Goal: Information Seeking & Learning: Check status

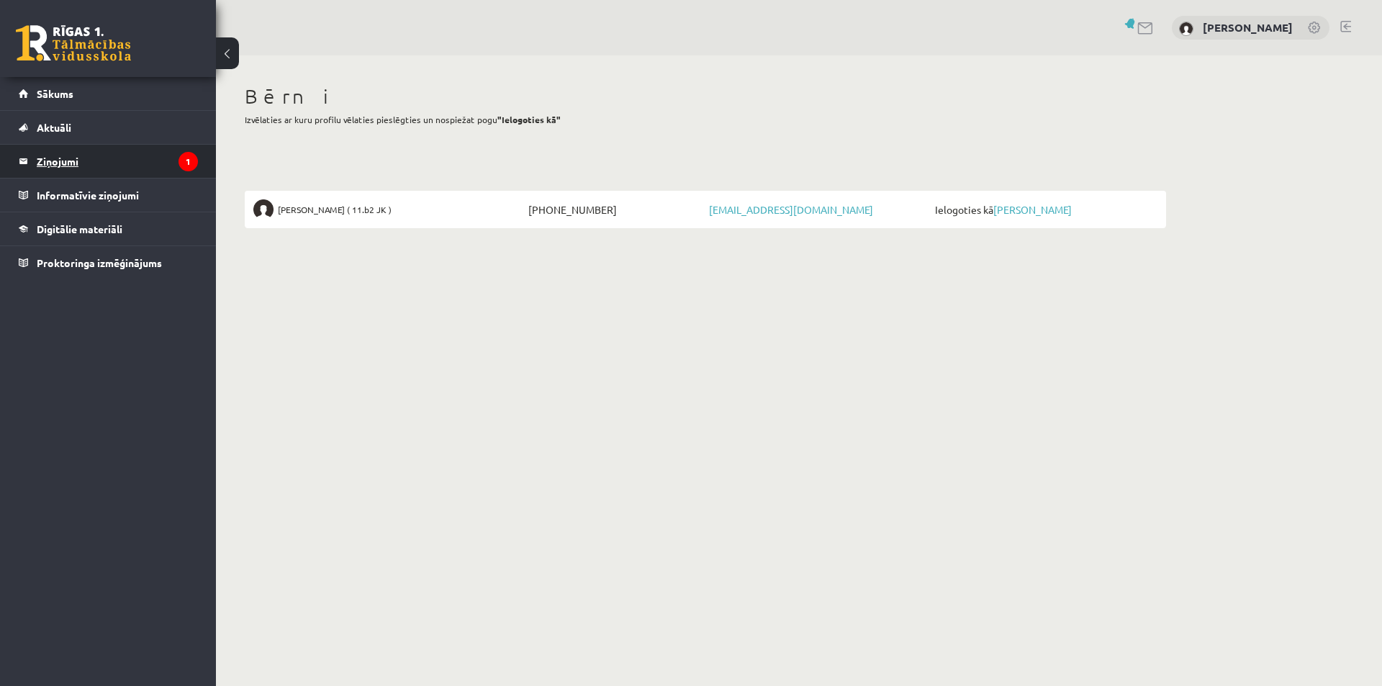
click at [55, 163] on legend "Ziņojumi 1" at bounding box center [117, 161] width 161 height 33
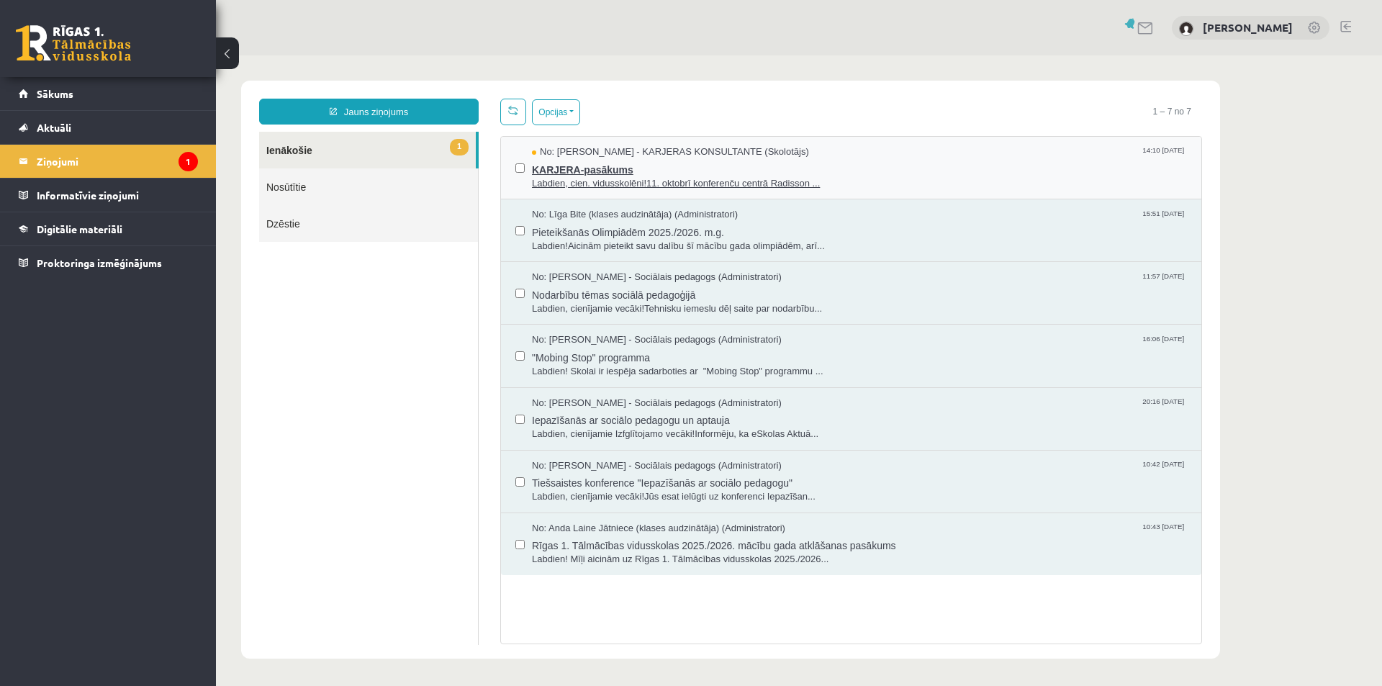
click at [652, 173] on span "KARJERA-pasākums" at bounding box center [859, 168] width 655 height 18
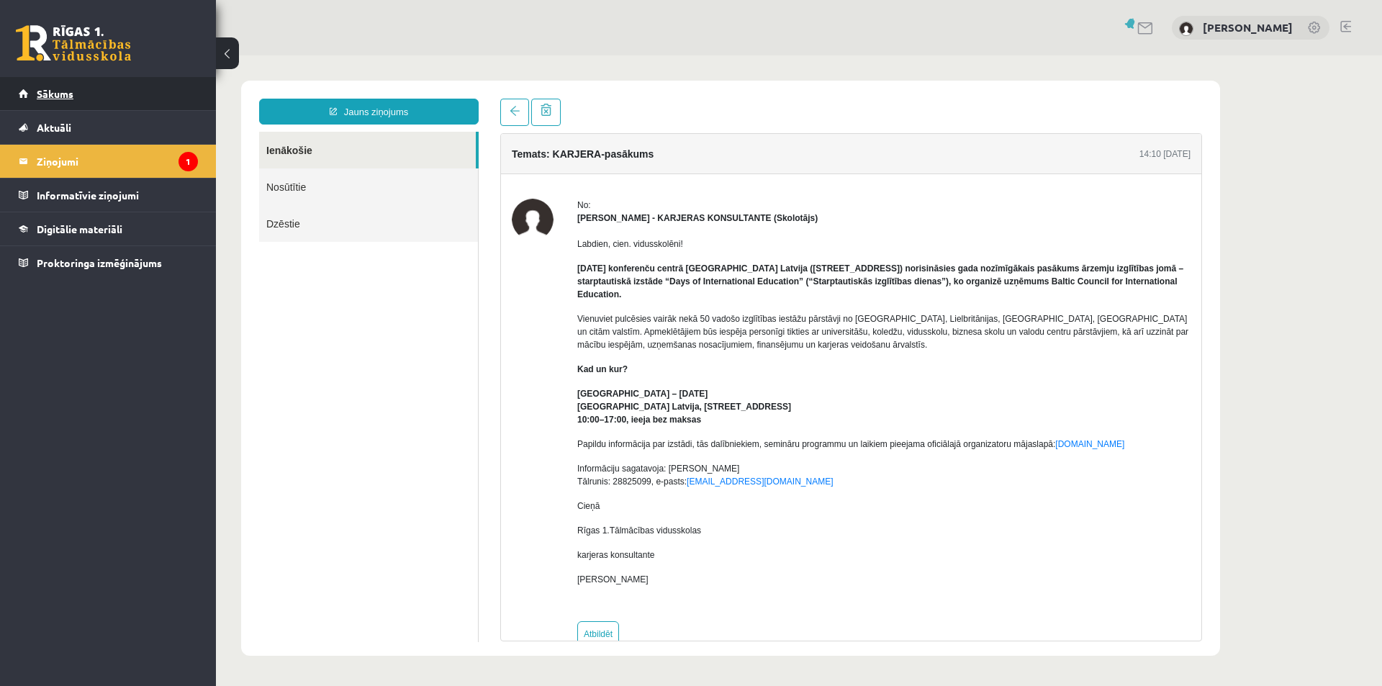
click at [104, 98] on link "Sākums" at bounding box center [108, 93] width 179 height 33
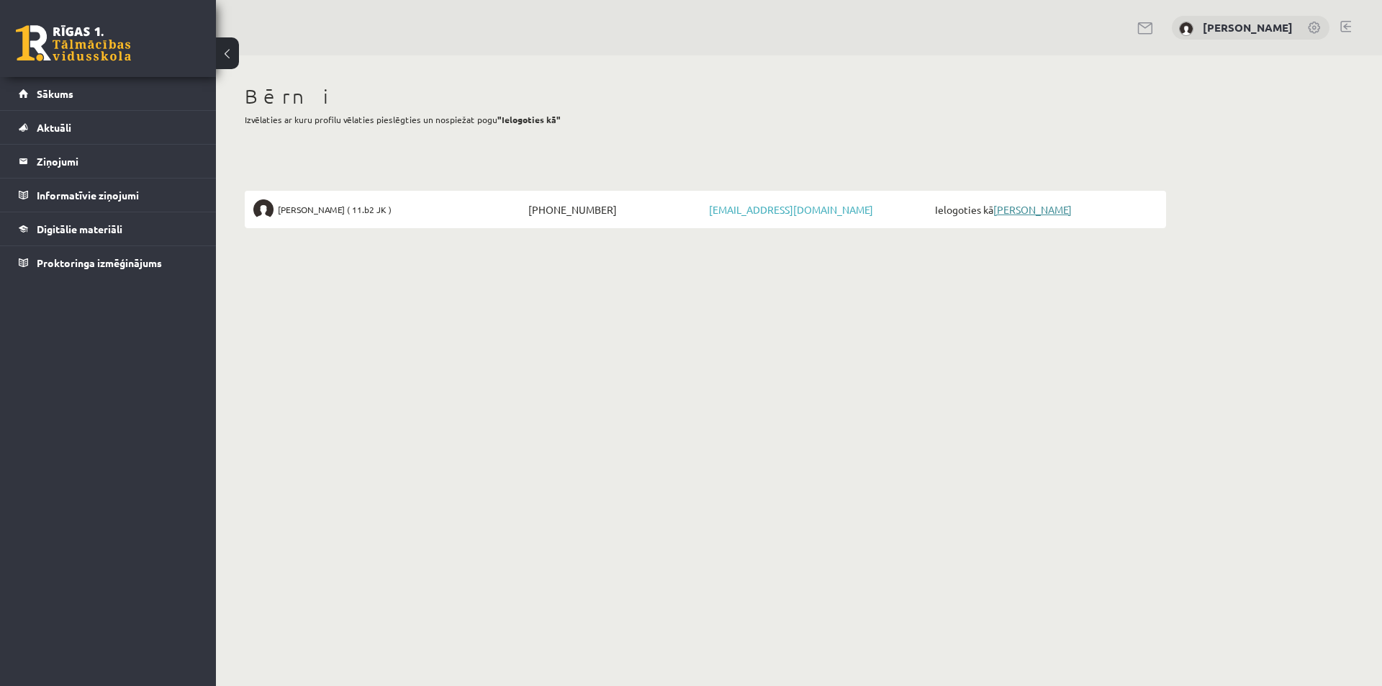
click at [1037, 214] on link "[PERSON_NAME]" at bounding box center [1032, 209] width 78 height 13
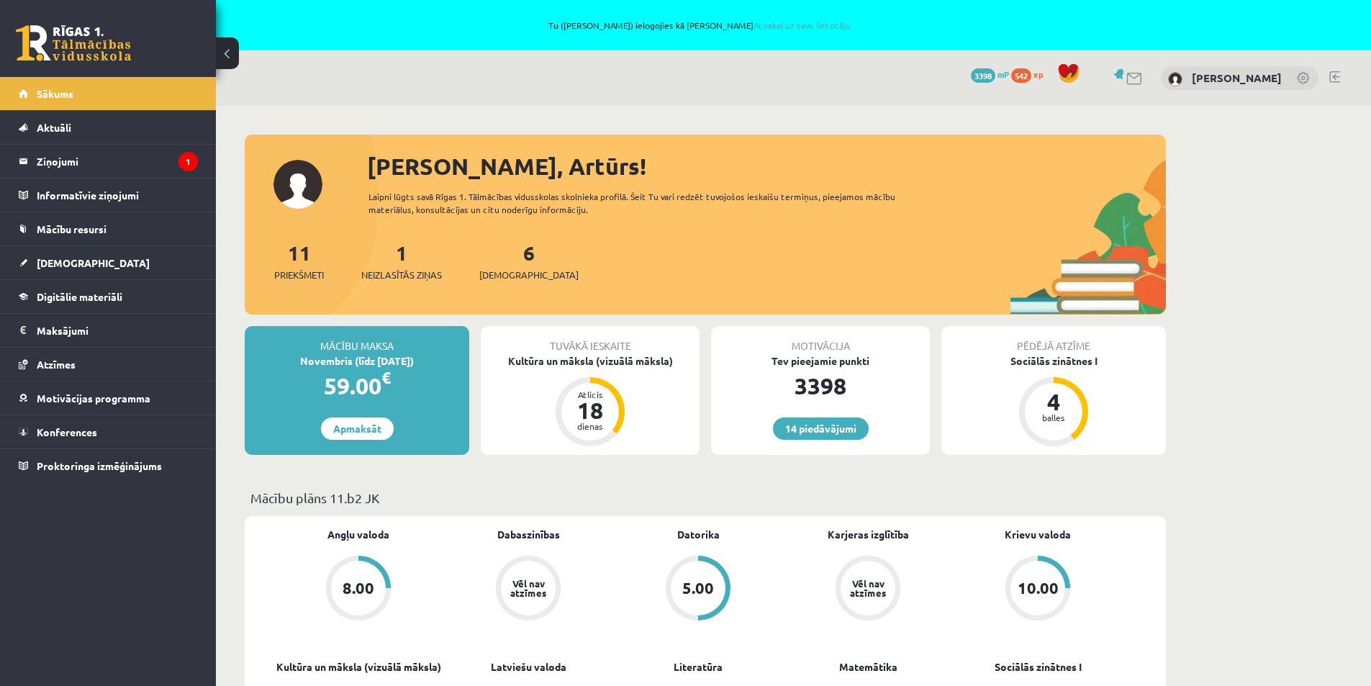
click at [379, 261] on div "1 Neizlasītās ziņas" at bounding box center [401, 260] width 81 height 45
click at [397, 288] on div "11 Priekšmeti 1 Neizlasītās ziņas 6 Ieskaites" at bounding box center [705, 276] width 921 height 77
click at [397, 276] on span "Neizlasītās ziņas" at bounding box center [401, 275] width 81 height 14
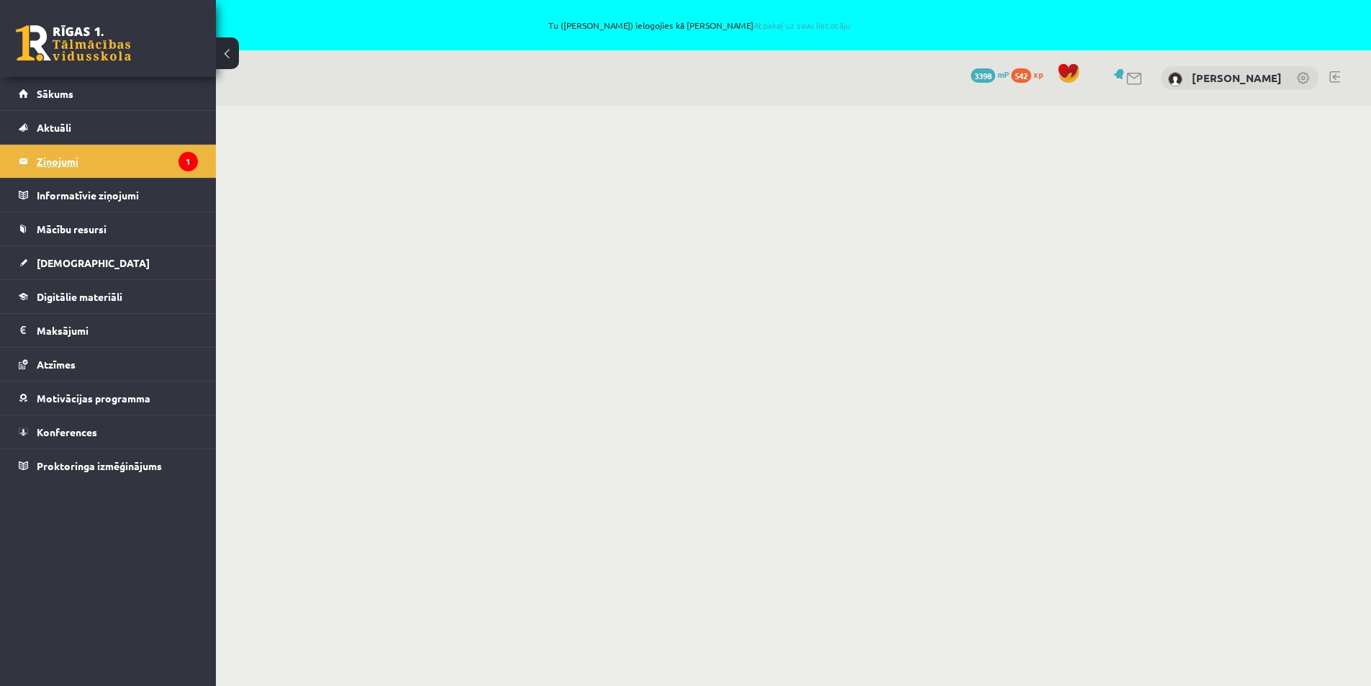
click at [66, 158] on legend "Ziņojumi 1" at bounding box center [117, 161] width 161 height 33
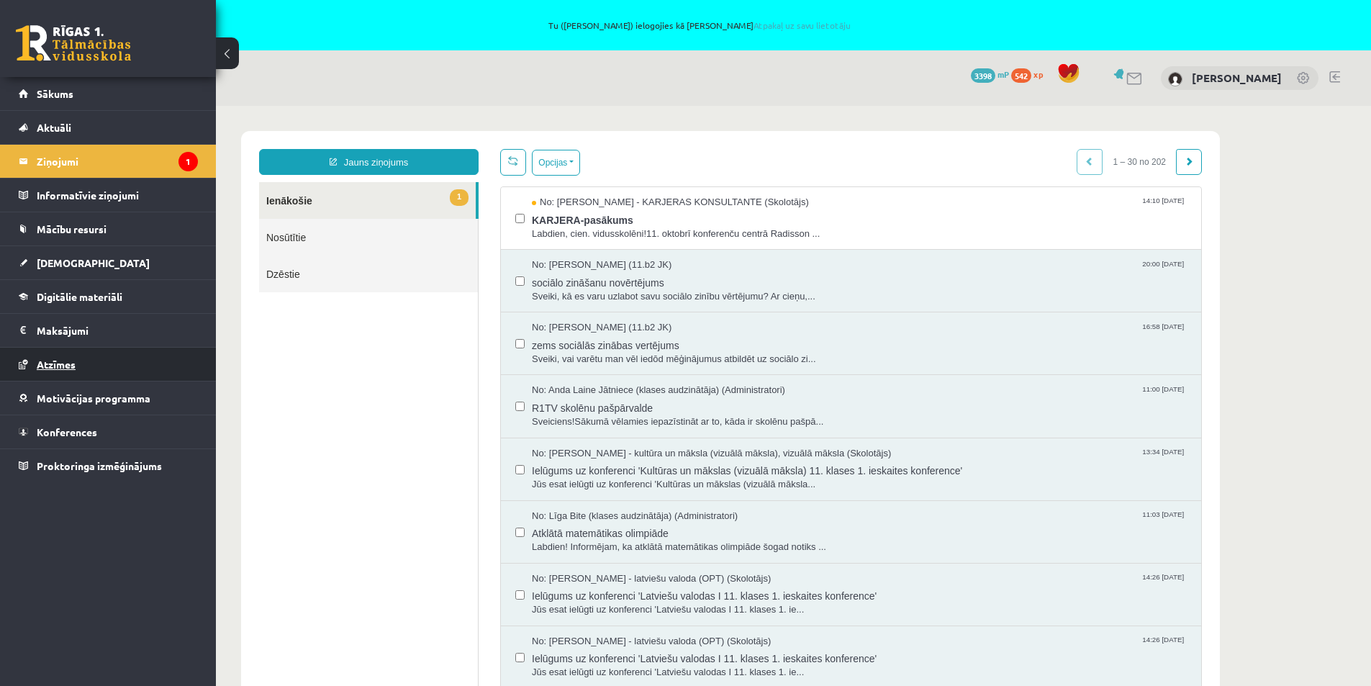
click at [53, 367] on span "Atzīmes" at bounding box center [56, 364] width 39 height 13
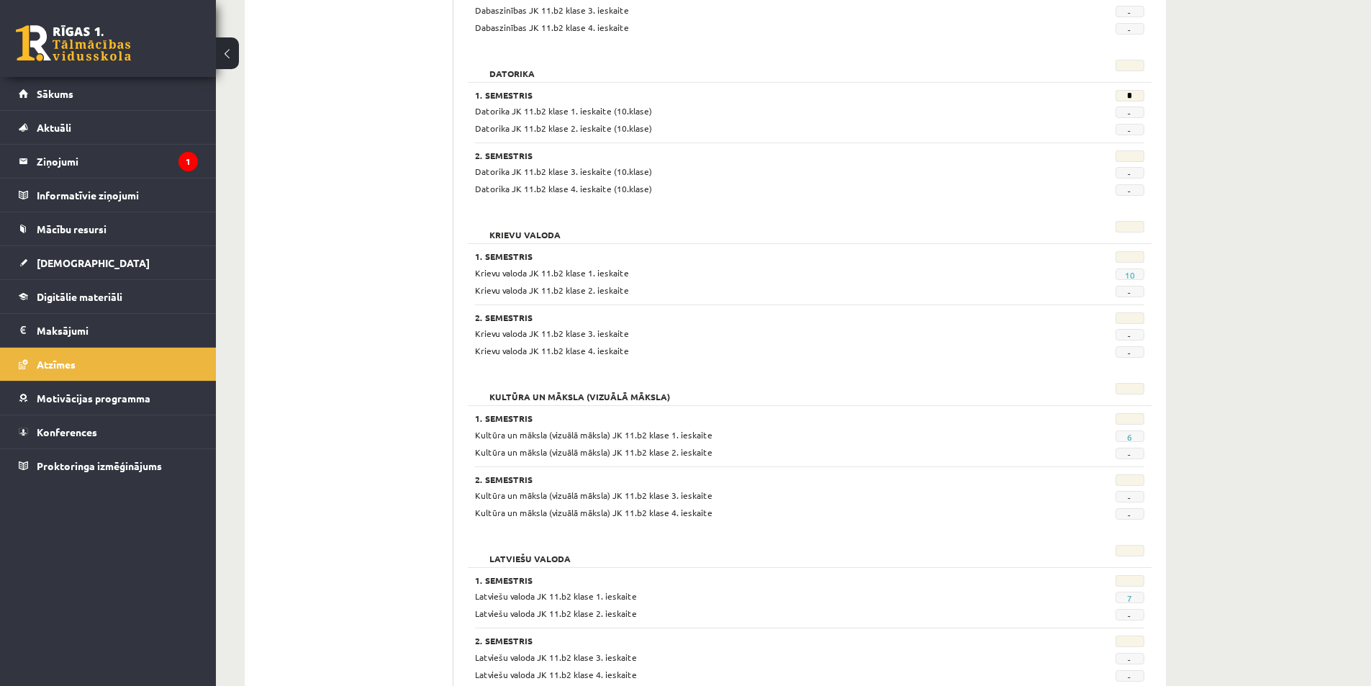
scroll to position [576, 0]
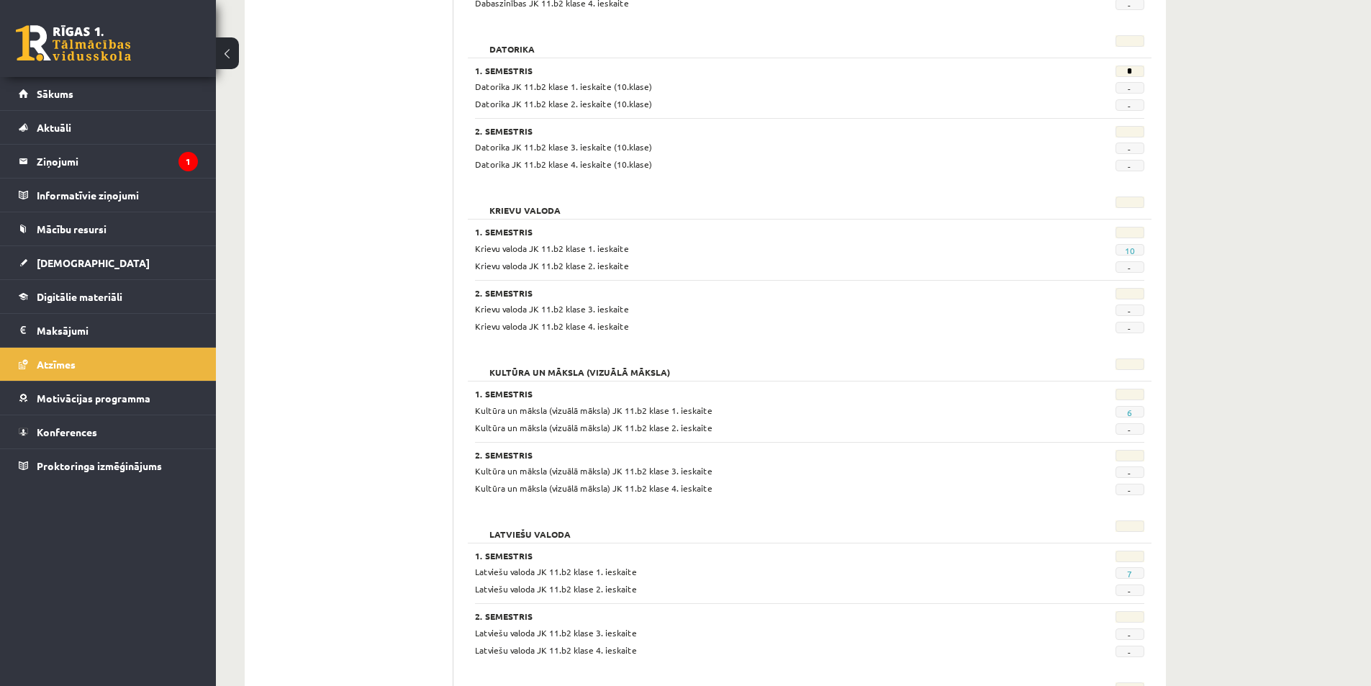
click at [1133, 411] on span "6" at bounding box center [1130, 412] width 29 height 12
click at [1129, 412] on link "6" at bounding box center [1129, 413] width 5 height 12
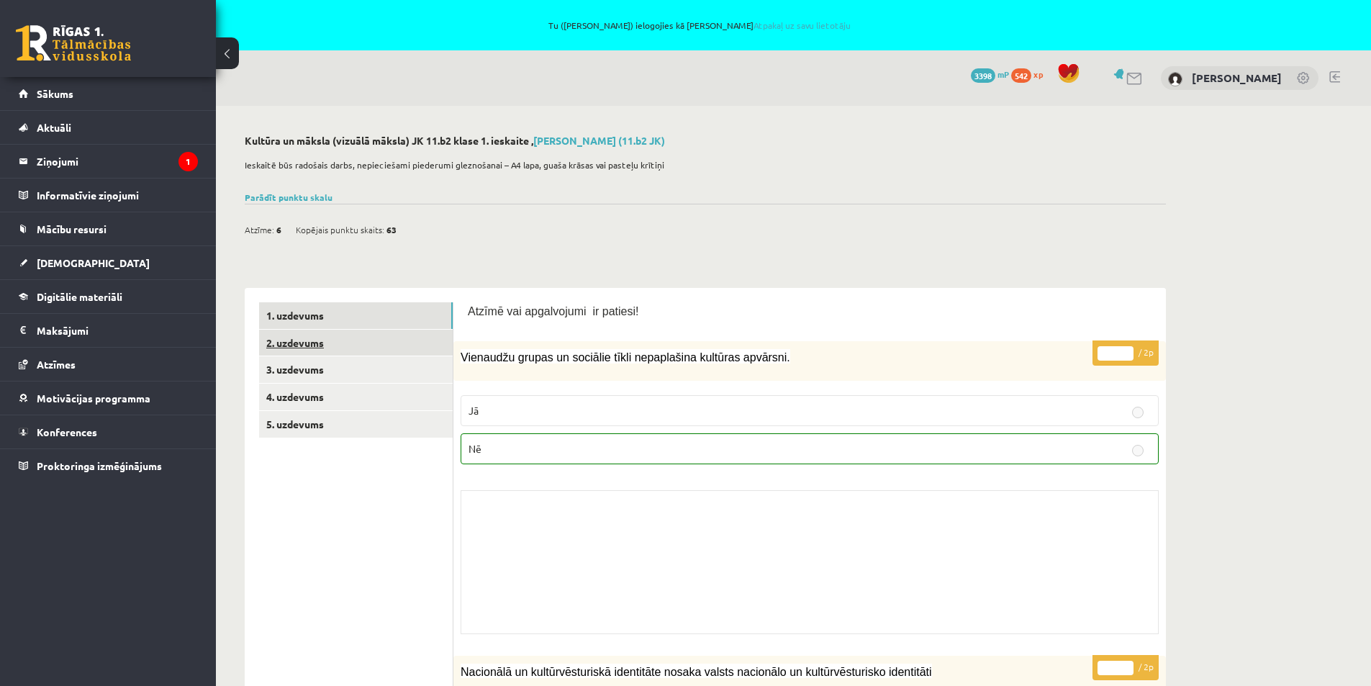
click at [291, 344] on link "2. uzdevums" at bounding box center [356, 343] width 194 height 27
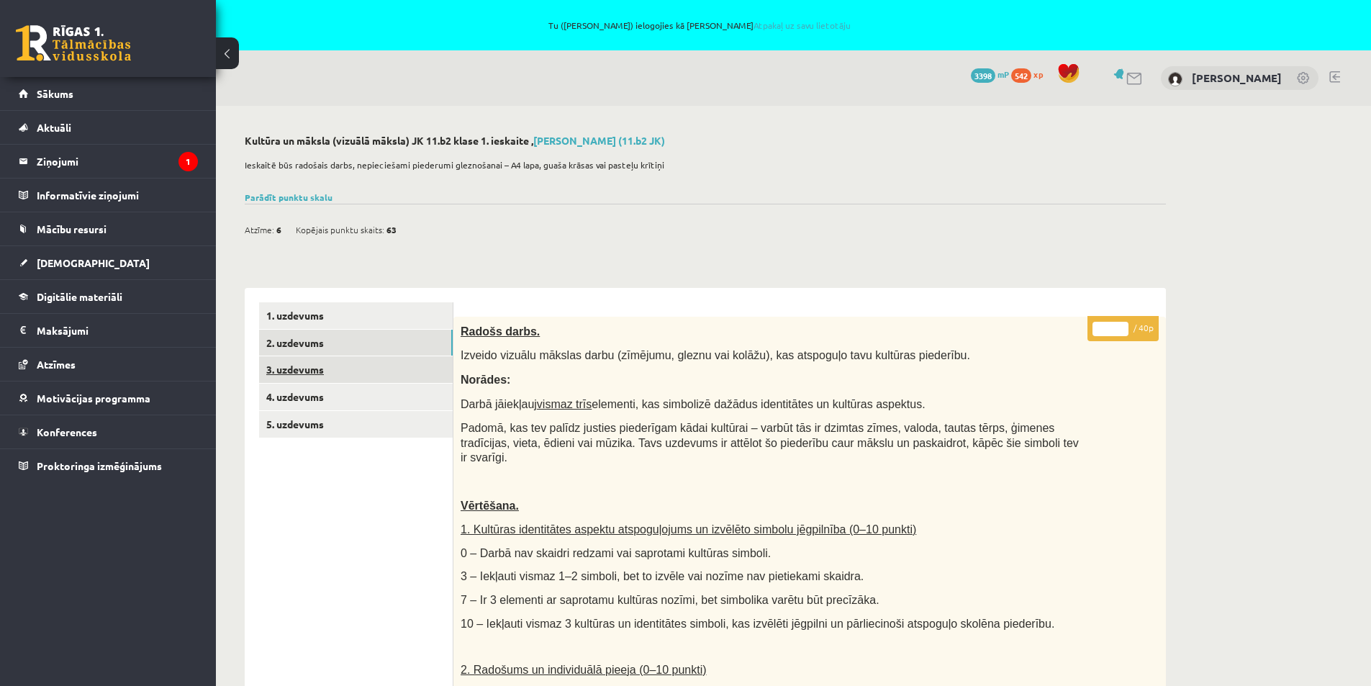
click at [291, 366] on link "3. uzdevums" at bounding box center [356, 369] width 194 height 27
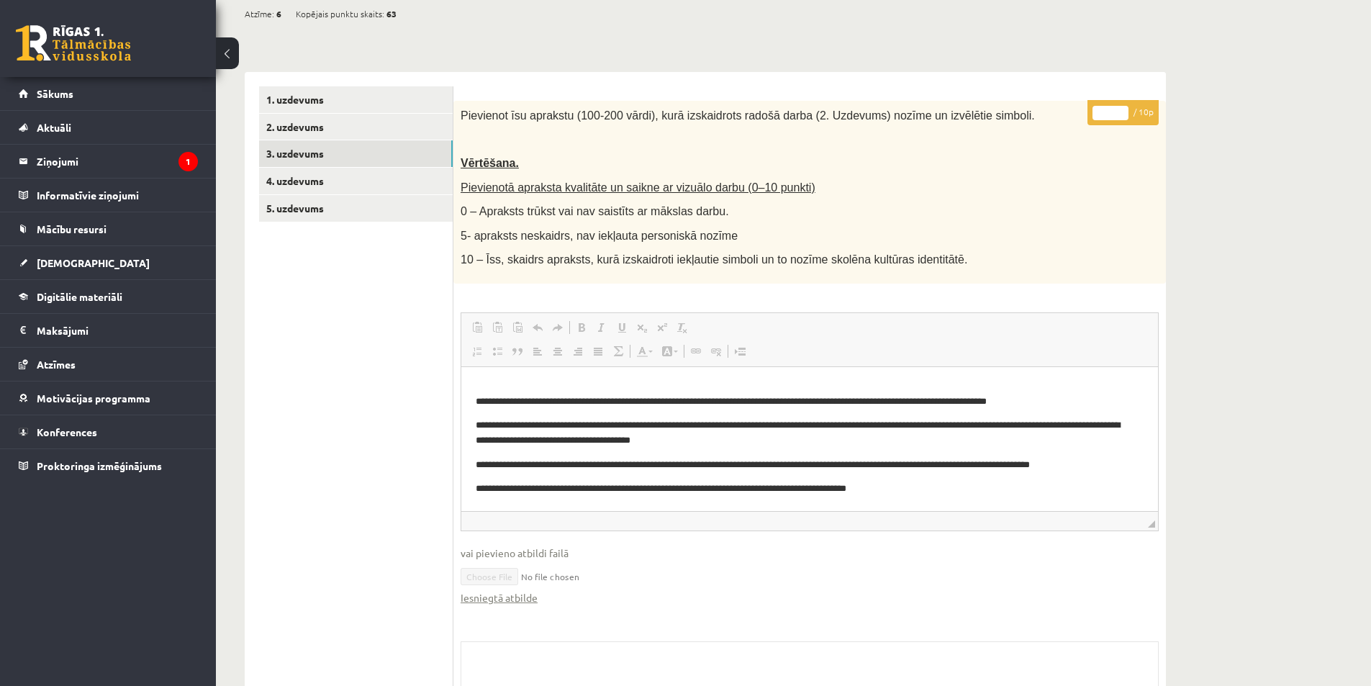
scroll to position [27, 0]
drag, startPoint x: 1152, startPoint y: 438, endPoint x: 1582, endPoint y: 903, distance: 633.7
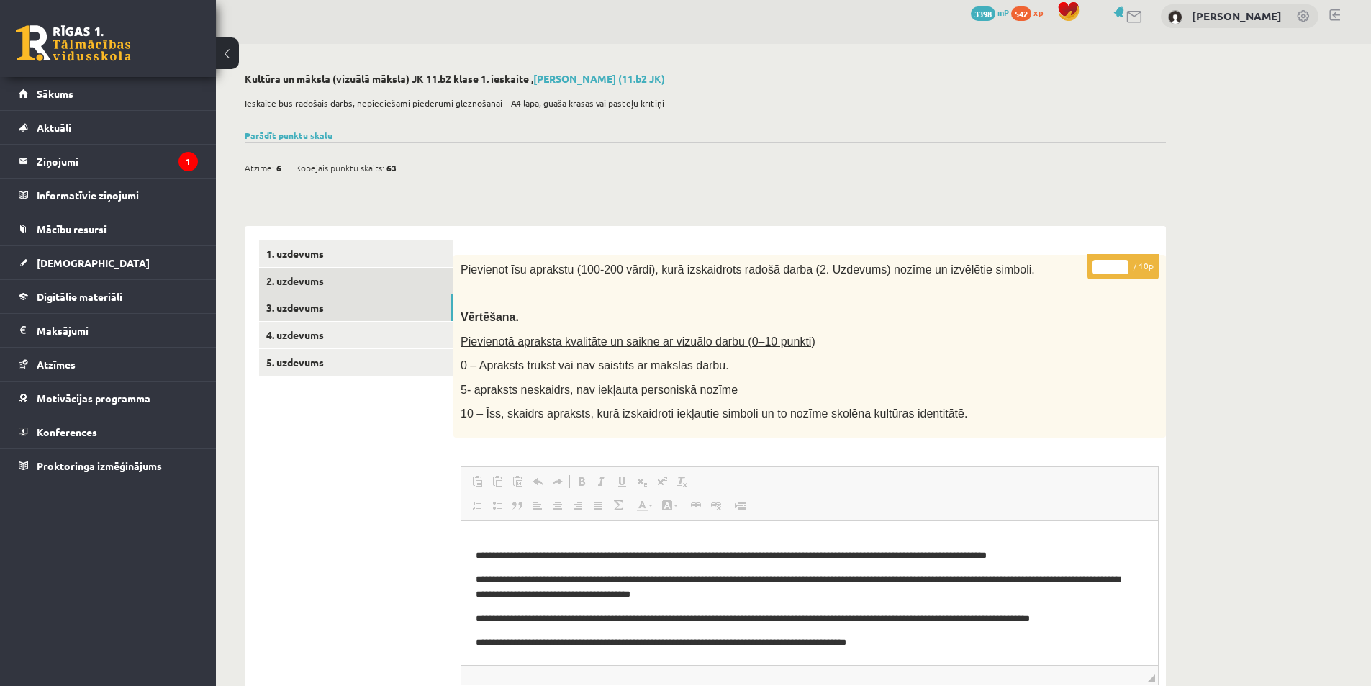
scroll to position [0, 0]
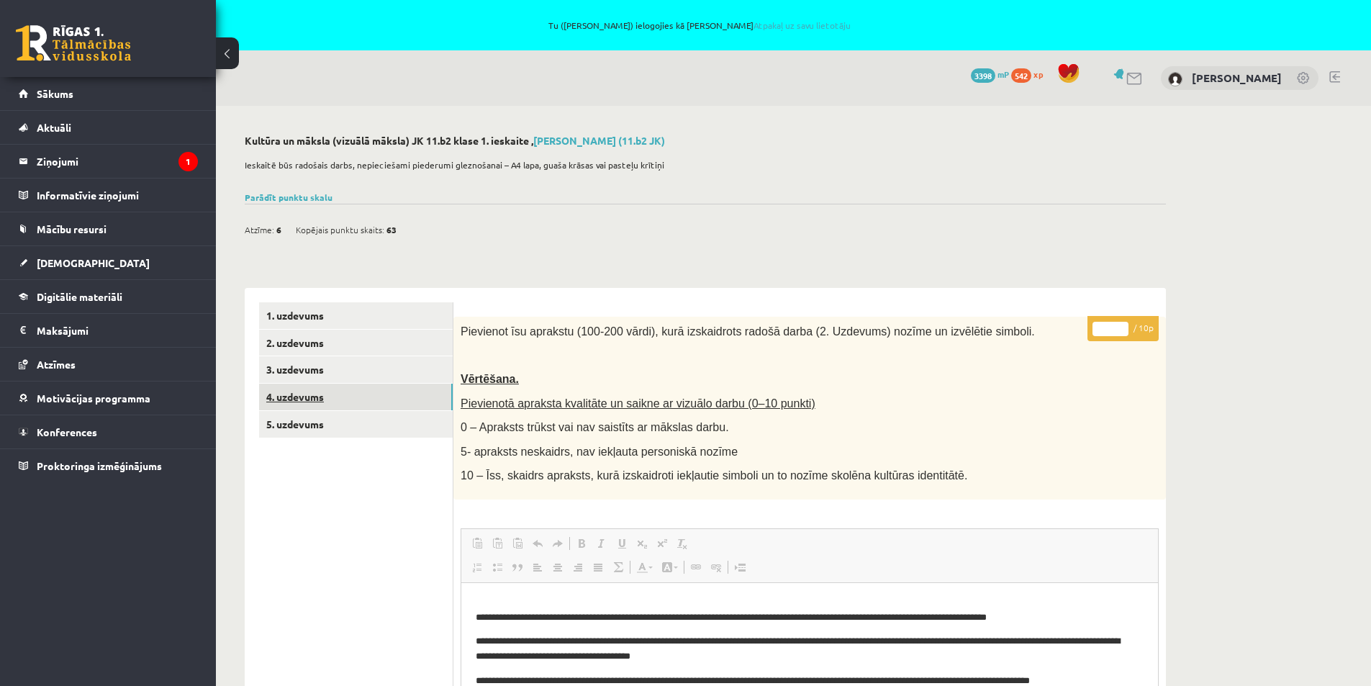
click at [284, 394] on link "4. uzdevums" at bounding box center [356, 397] width 194 height 27
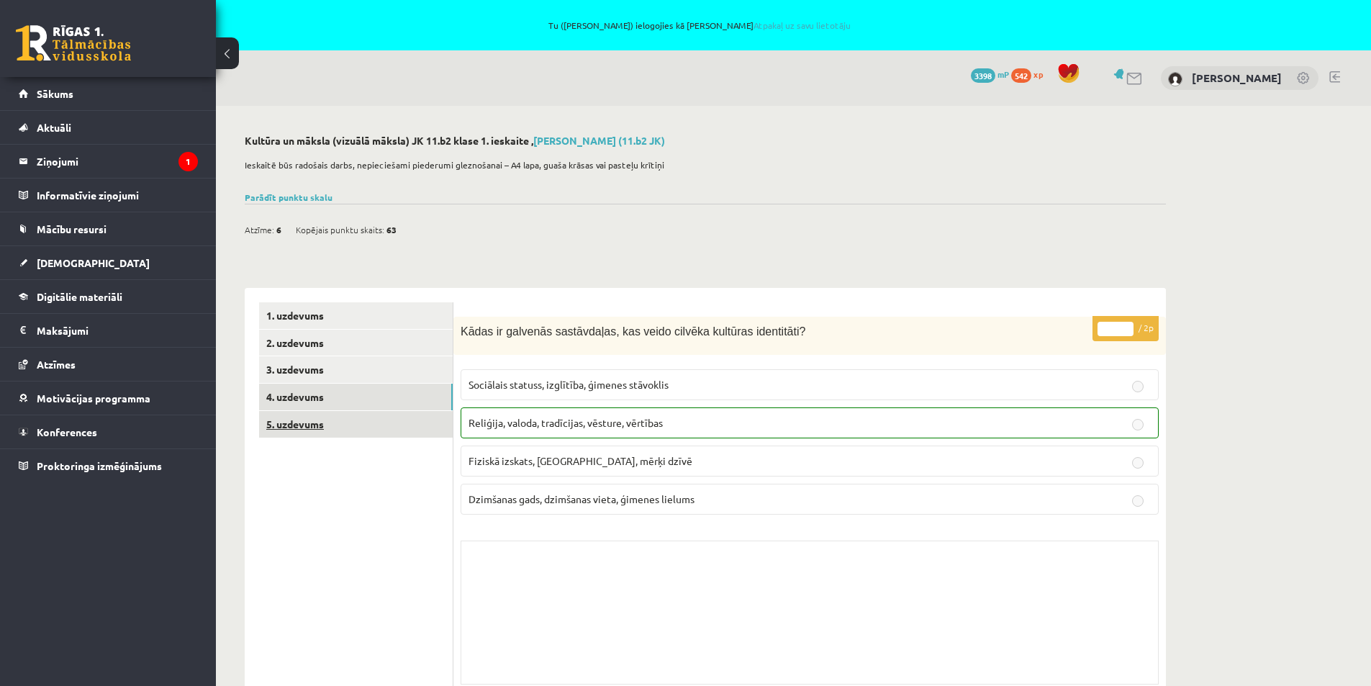
click at [309, 424] on link "5. uzdevums" at bounding box center [356, 424] width 194 height 27
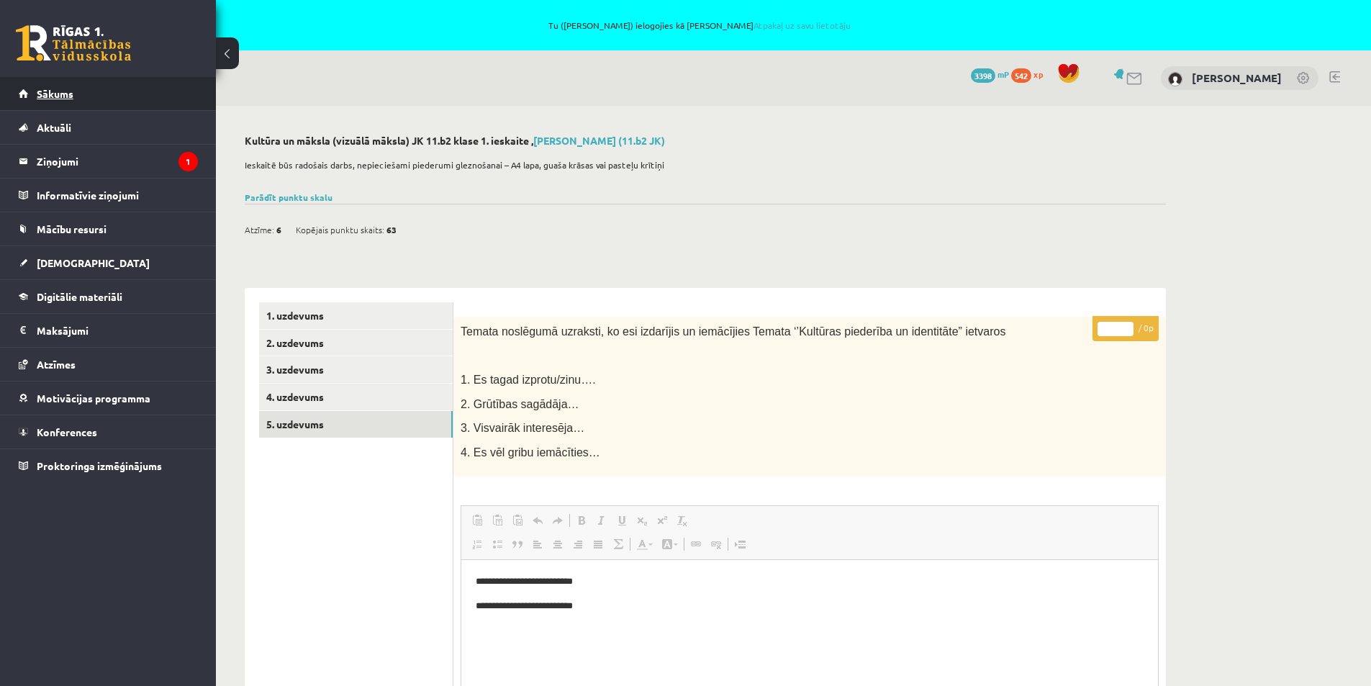
click at [61, 96] on span "Sākums" at bounding box center [55, 93] width 37 height 13
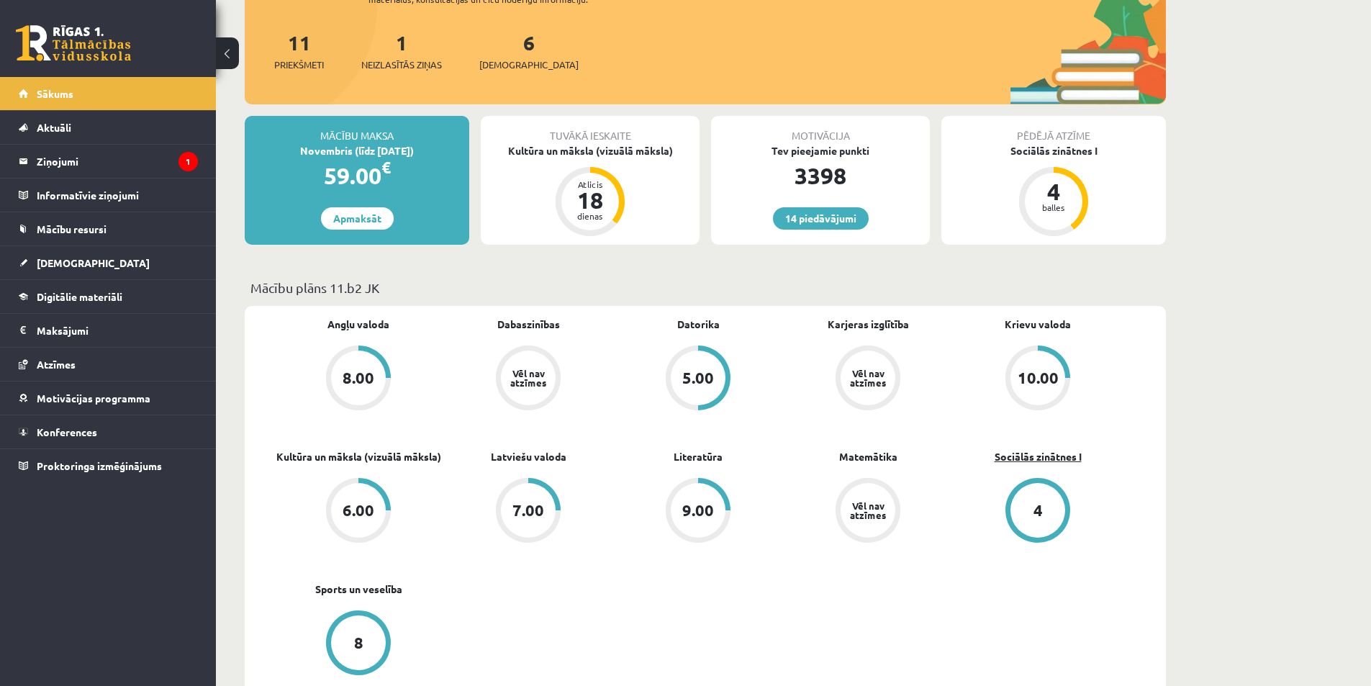
scroll to position [216, 0]
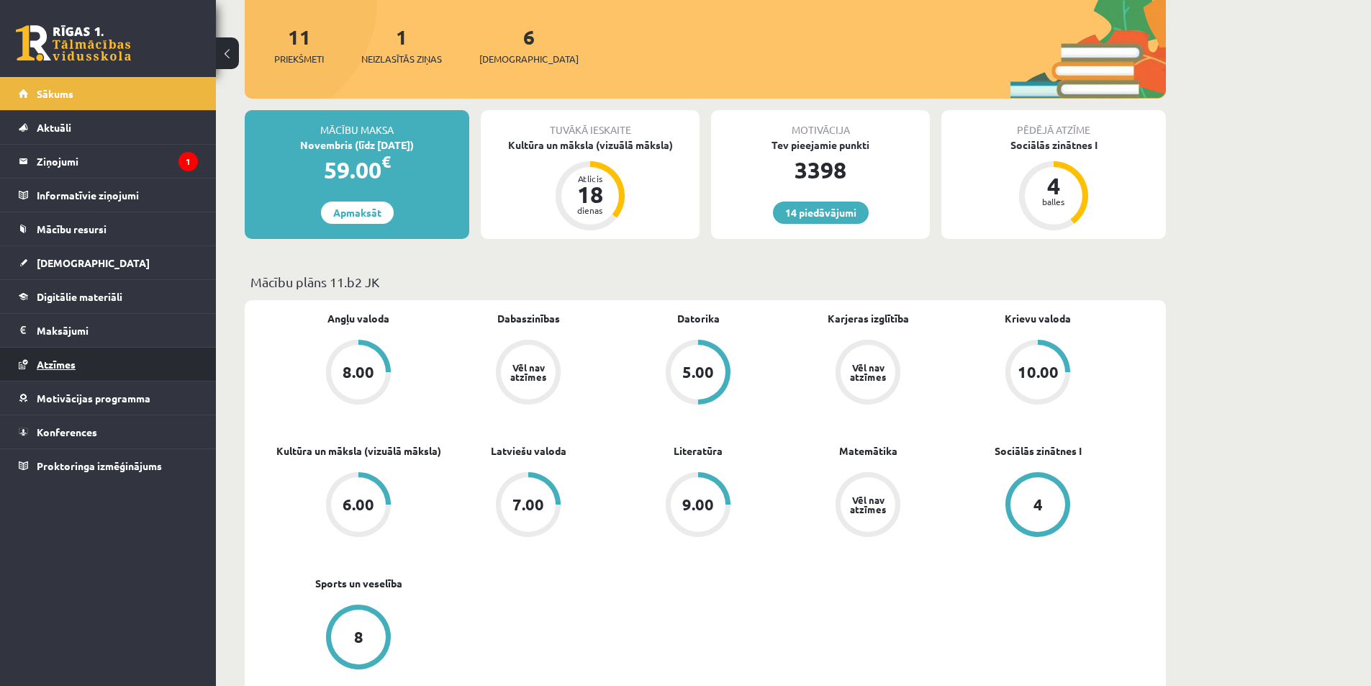
click at [59, 365] on span "Atzīmes" at bounding box center [56, 364] width 39 height 13
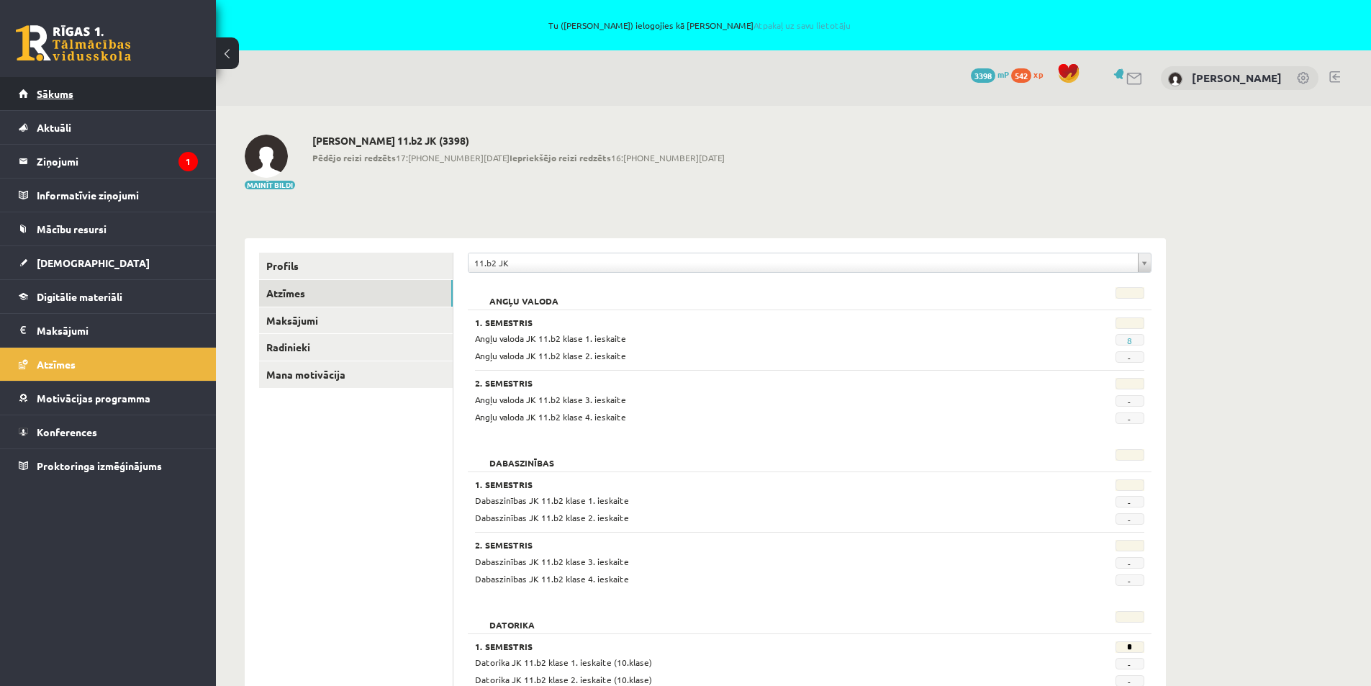
click at [45, 90] on span "Sākums" at bounding box center [55, 93] width 37 height 13
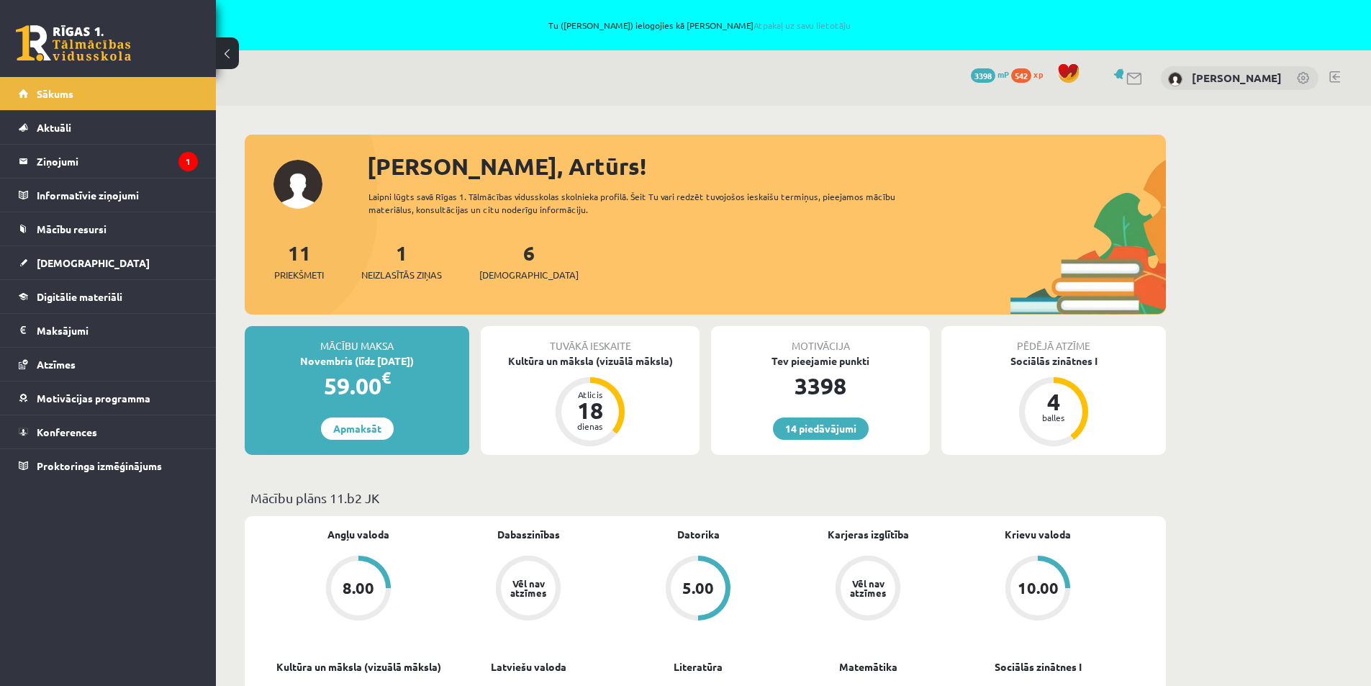
click at [515, 266] on div "6 Ieskaites" at bounding box center [528, 260] width 99 height 45
click at [507, 259] on link "6 Ieskaites" at bounding box center [528, 261] width 99 height 42
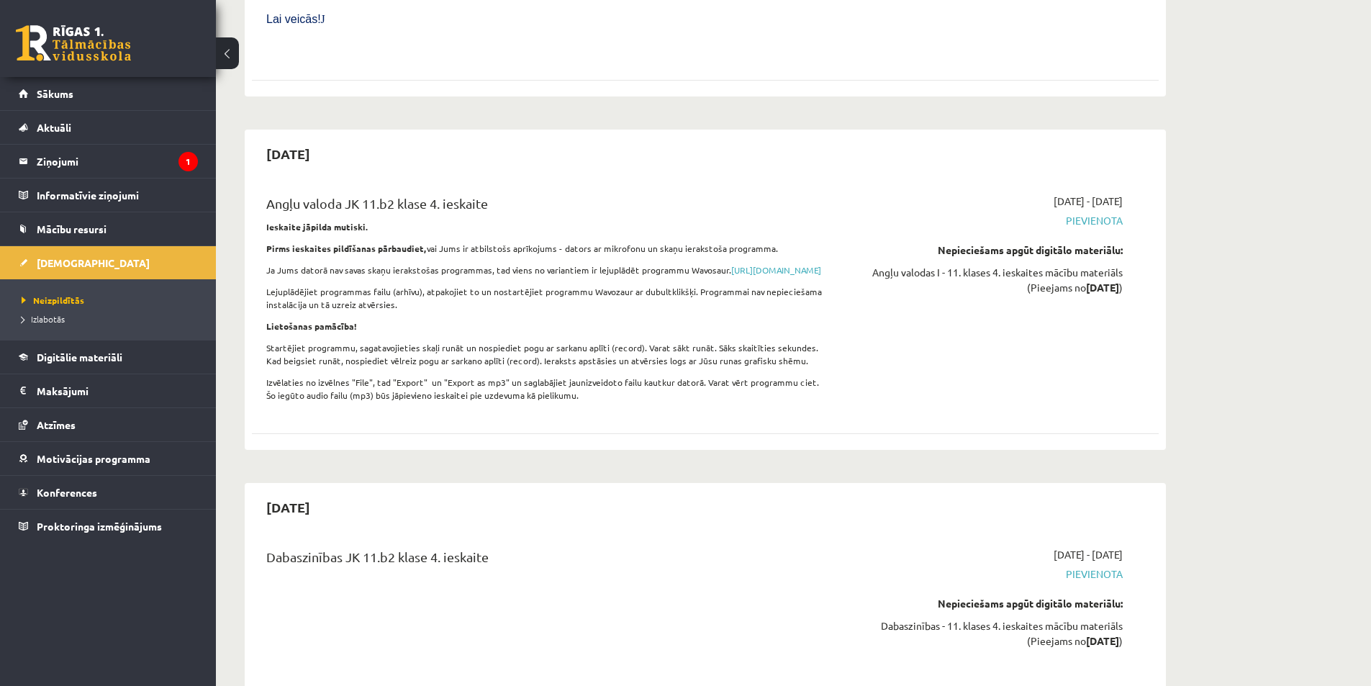
scroll to position [7434, 0]
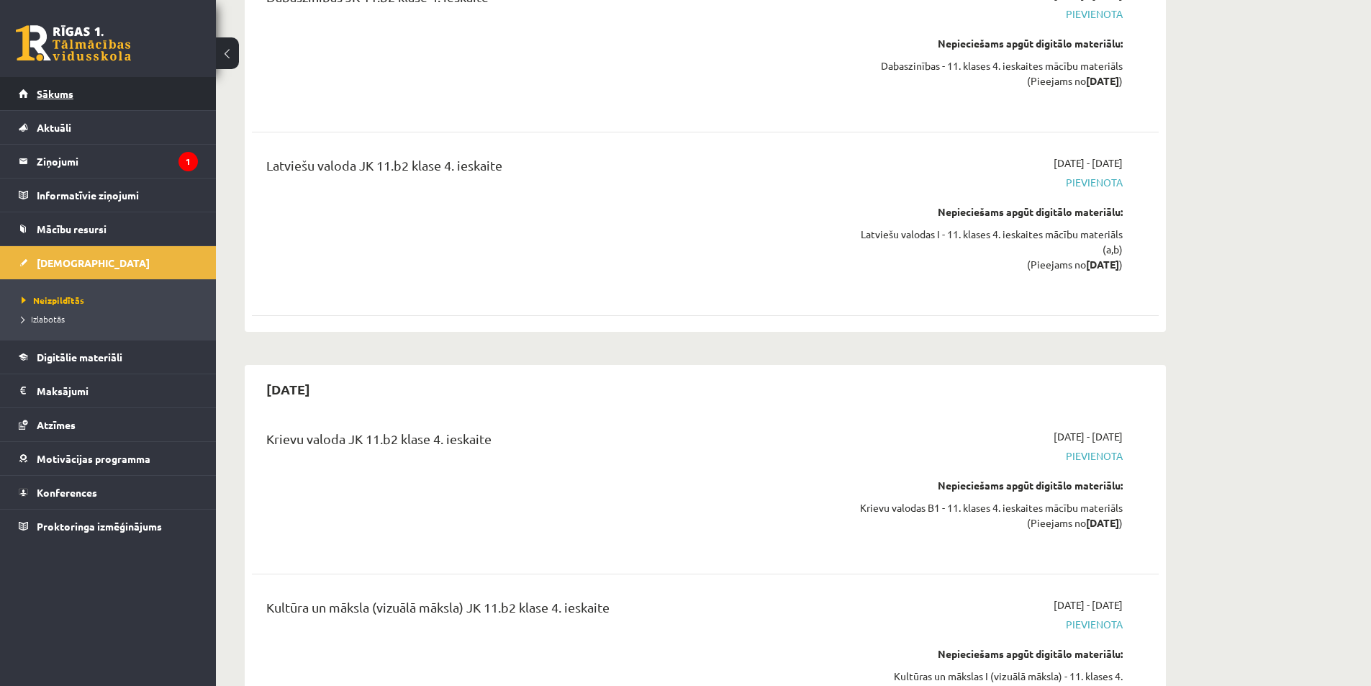
click at [55, 97] on span "Sākums" at bounding box center [55, 93] width 37 height 13
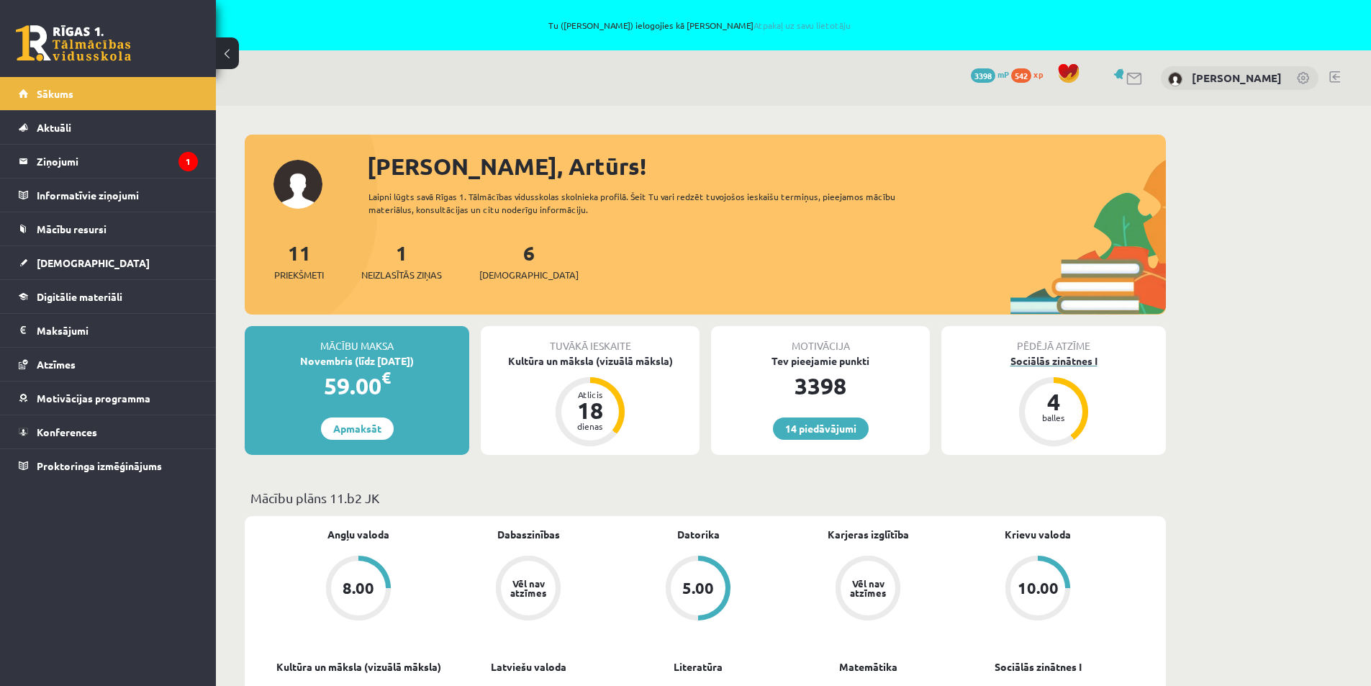
click at [1054, 414] on div "balles" at bounding box center [1053, 417] width 43 height 9
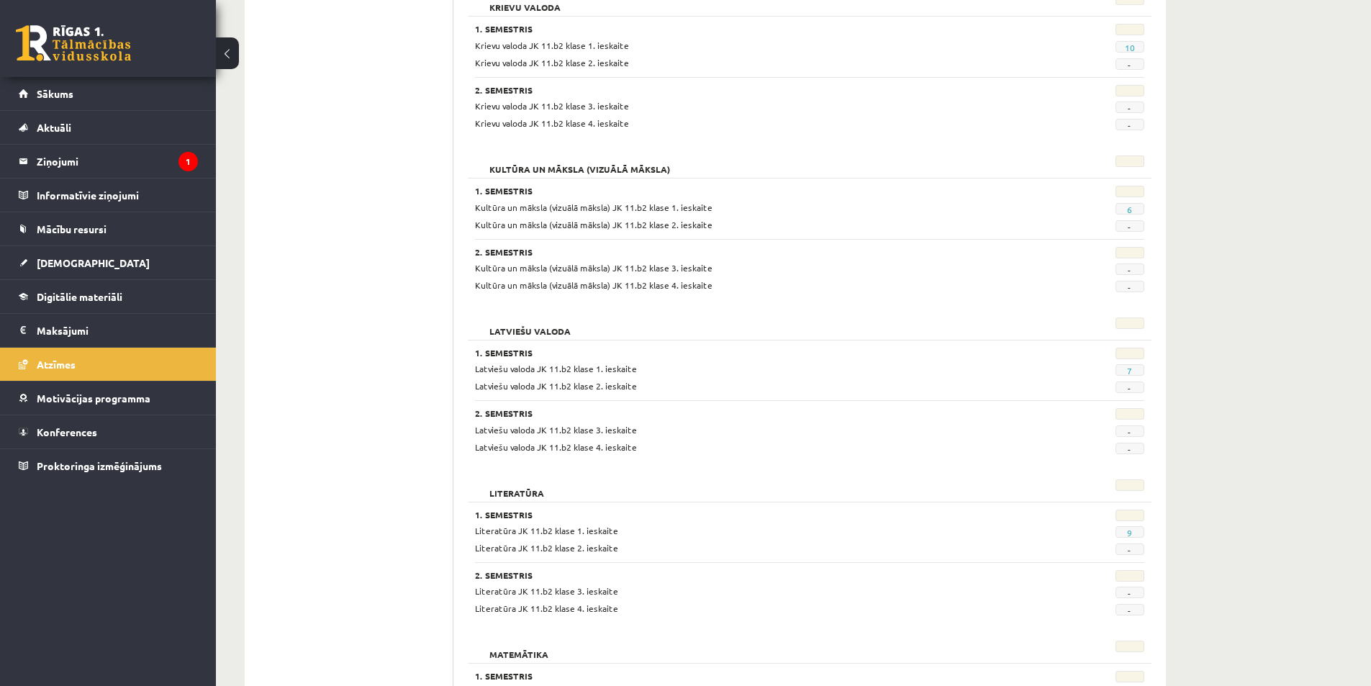
scroll to position [104, 0]
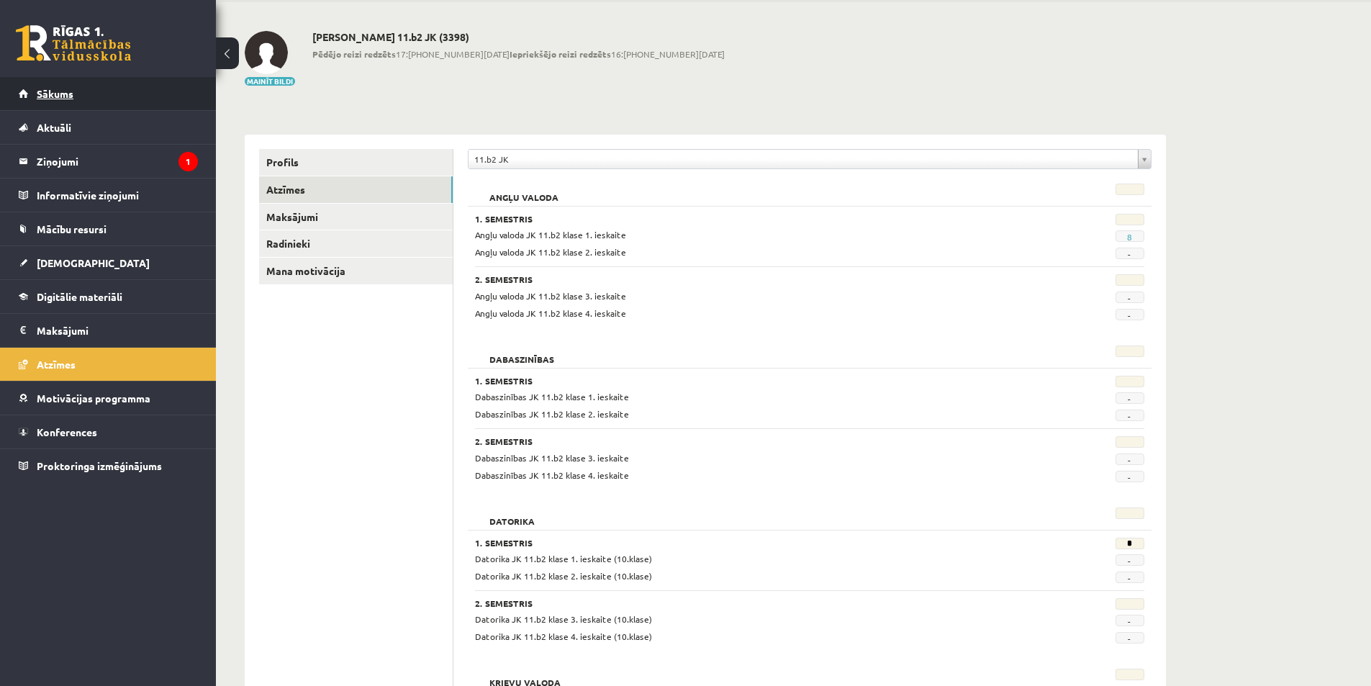
click at [66, 99] on span "Sākums" at bounding box center [55, 93] width 37 height 13
